Goal: Navigation & Orientation: Find specific page/section

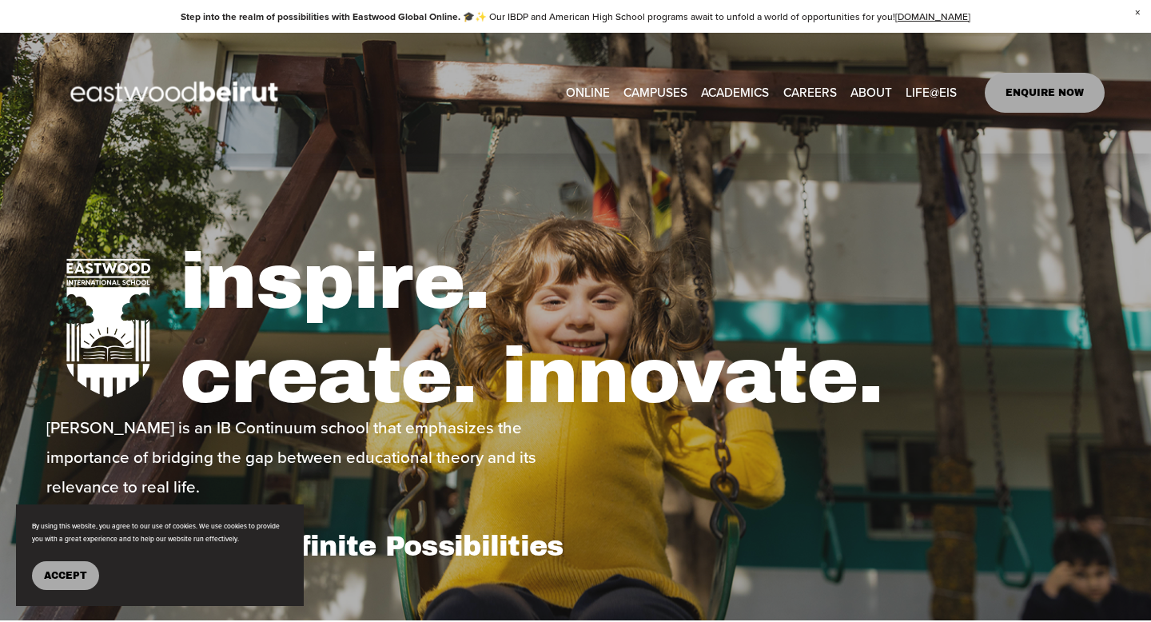
click at [821, 93] on link "CAREERS" at bounding box center [810, 93] width 54 height 25
type input "*****"
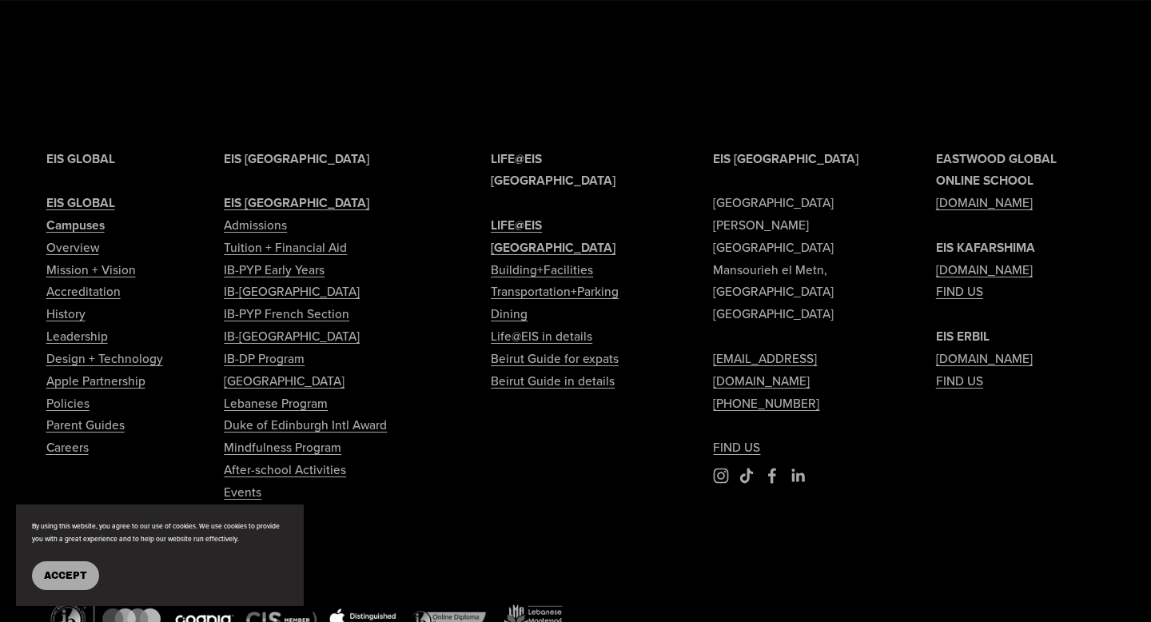
scroll to position [3721, 0]
click at [72, 447] on link "Careers" at bounding box center [67, 446] width 42 height 22
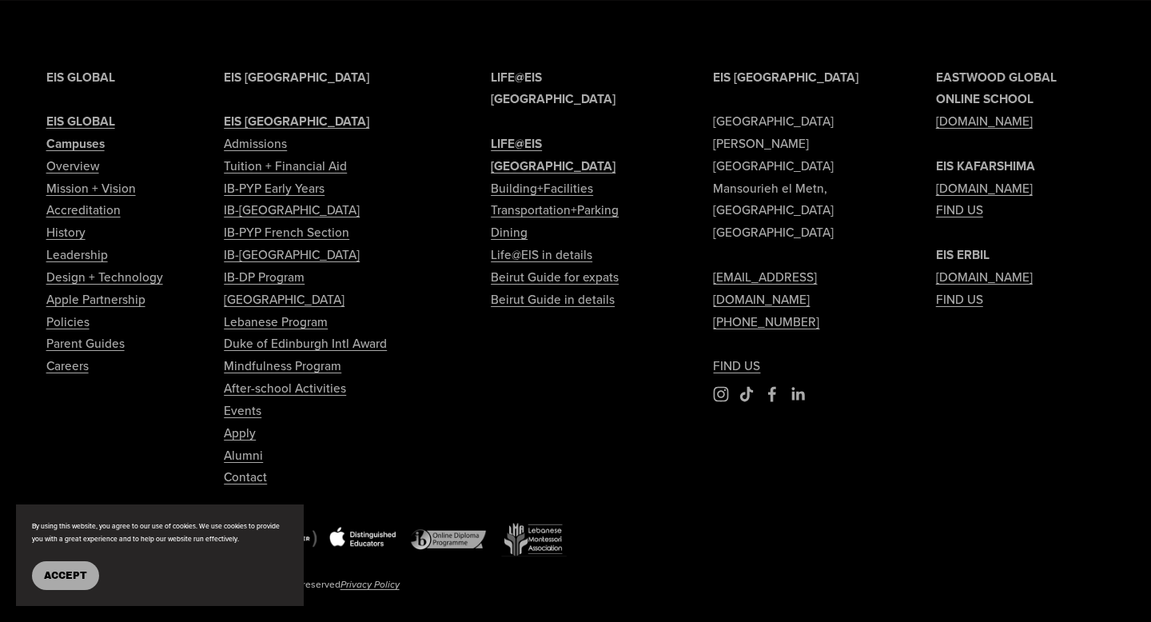
scroll to position [3800, 0]
click at [93, 251] on link "Leadership" at bounding box center [77, 256] width 62 height 22
